Goal: Task Accomplishment & Management: Manage account settings

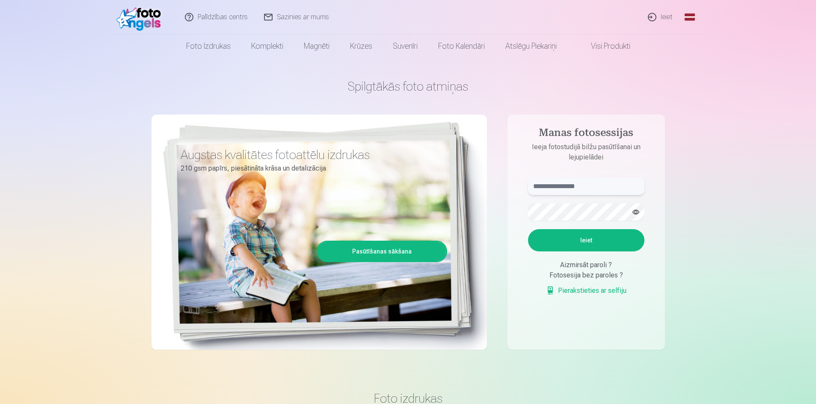
click at [577, 190] on input "text" at bounding box center [586, 186] width 116 height 17
type input "**********"
click at [571, 247] on button "Ieiet" at bounding box center [586, 240] width 116 height 22
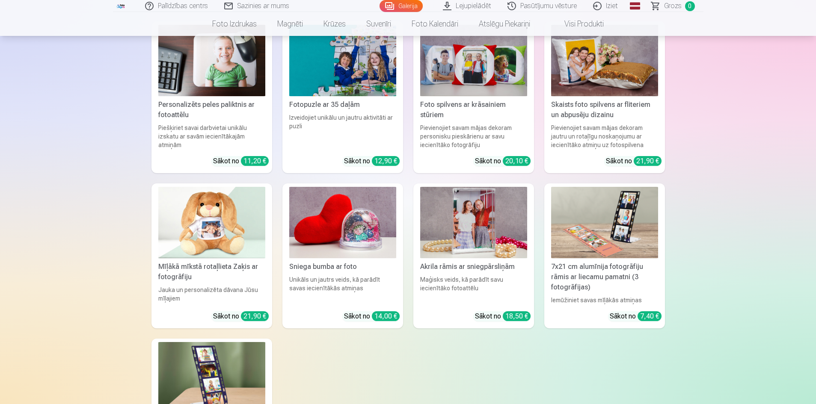
scroll to position [4594, 0]
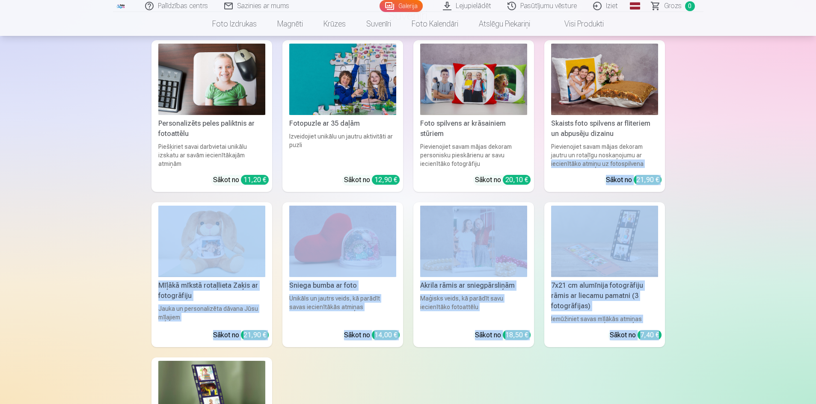
drag, startPoint x: 815, startPoint y: 332, endPoint x: 820, endPoint y: 153, distance: 179.0
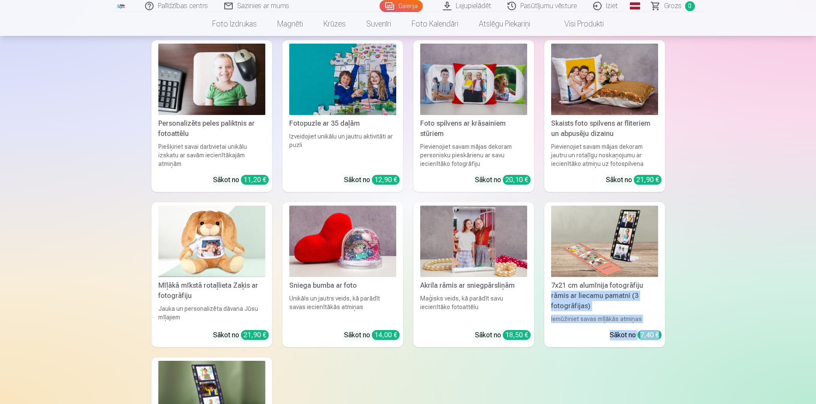
drag, startPoint x: 816, startPoint y: 331, endPoint x: 820, endPoint y: 280, distance: 51.1
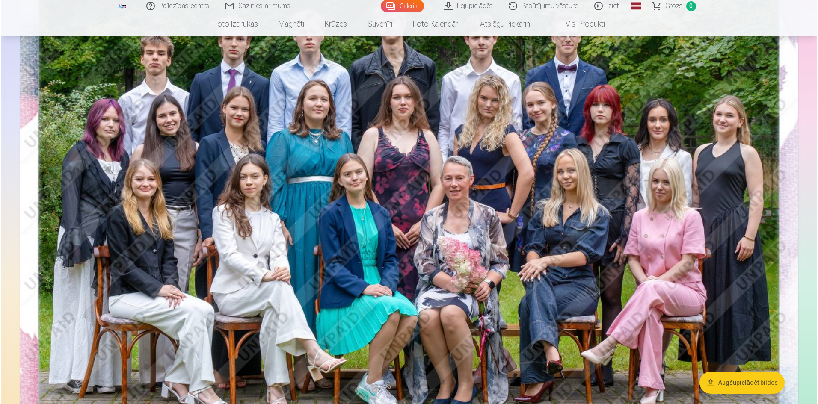
scroll to position [657, 0]
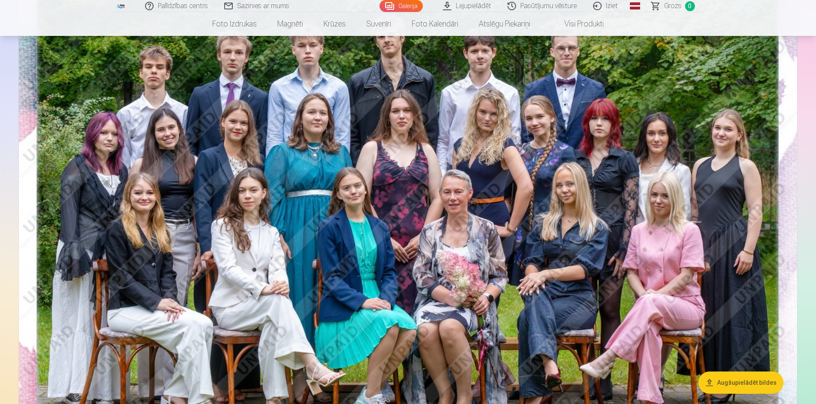
click at [398, 237] on img at bounding box center [408, 224] width 779 height 520
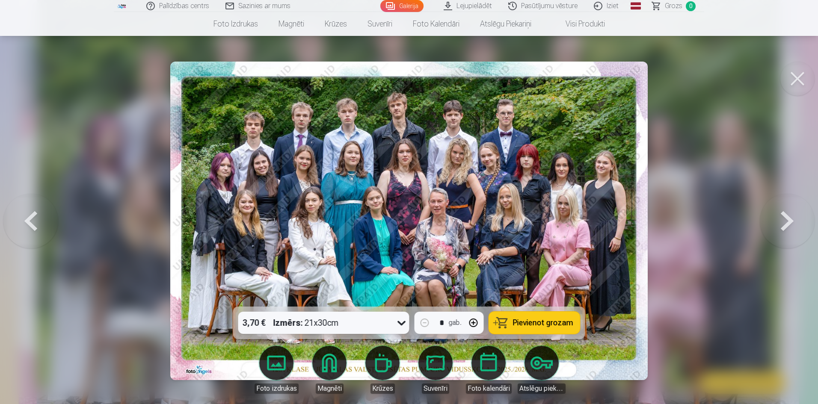
click at [799, 80] on button at bounding box center [798, 79] width 34 height 34
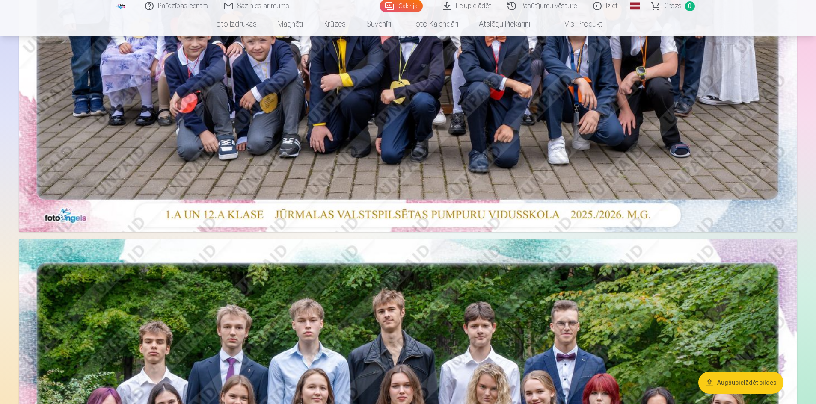
scroll to position [385, 0]
